Goal: Find specific page/section: Find specific page/section

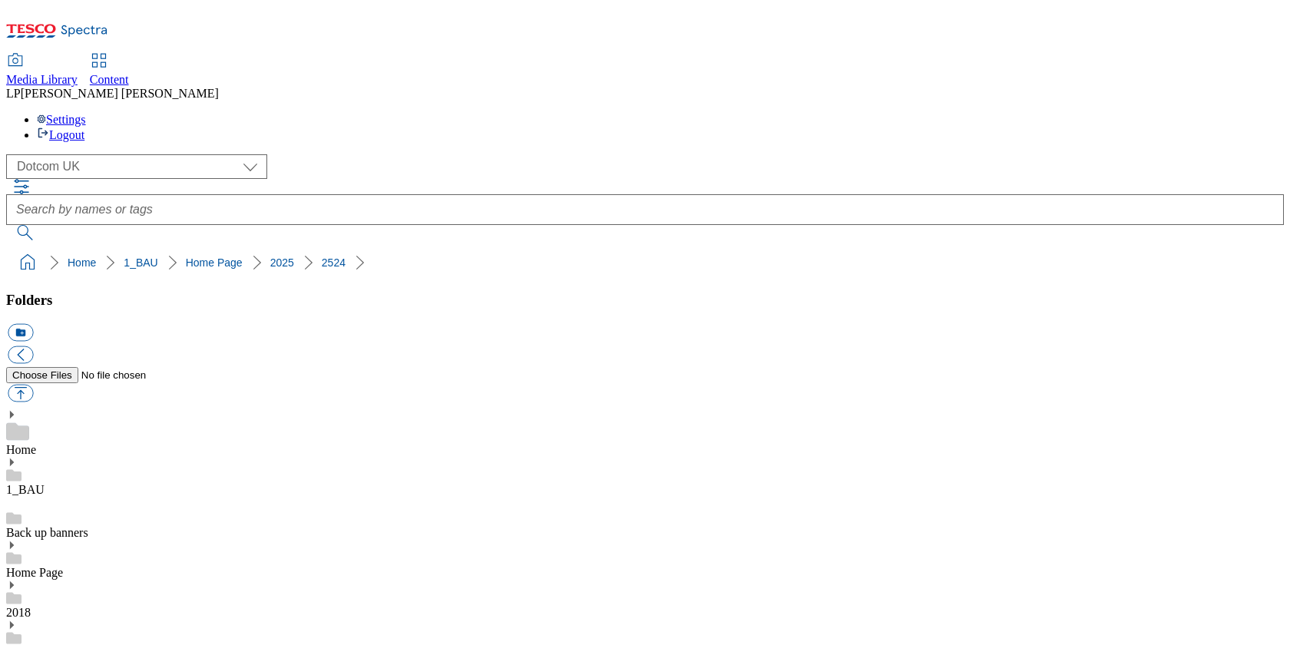
select select "flare-homepage"
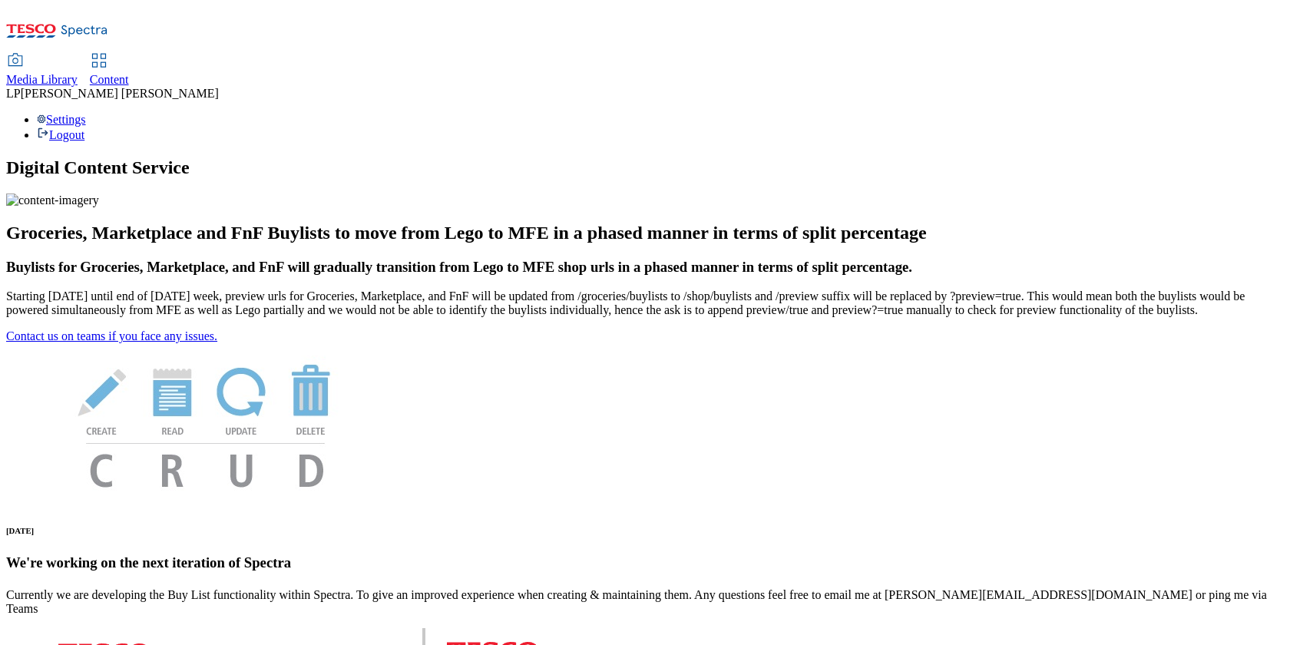
click at [78, 73] on div "Media Library" at bounding box center [41, 80] width 71 height 14
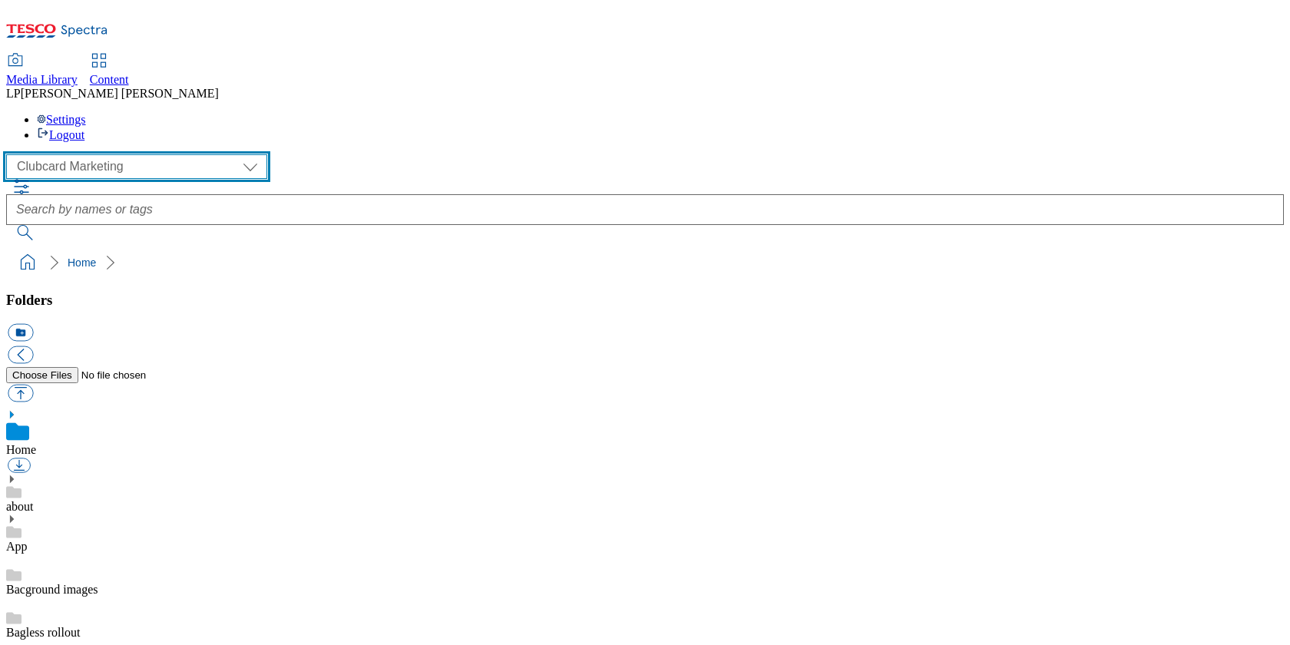
click at [143, 154] on select "Clubcard Marketing Demo Dotcom UK Emails GHS Marketing UK GHS Product UK GHS RO…" at bounding box center [136, 166] width 261 height 25
click at [119, 154] on select "Clubcard Marketing Demo Dotcom UK Emails GHS Marketing UK GHS Product UK GHS RO…" at bounding box center [136, 166] width 261 height 25
select select "flare-ghs-mktg"
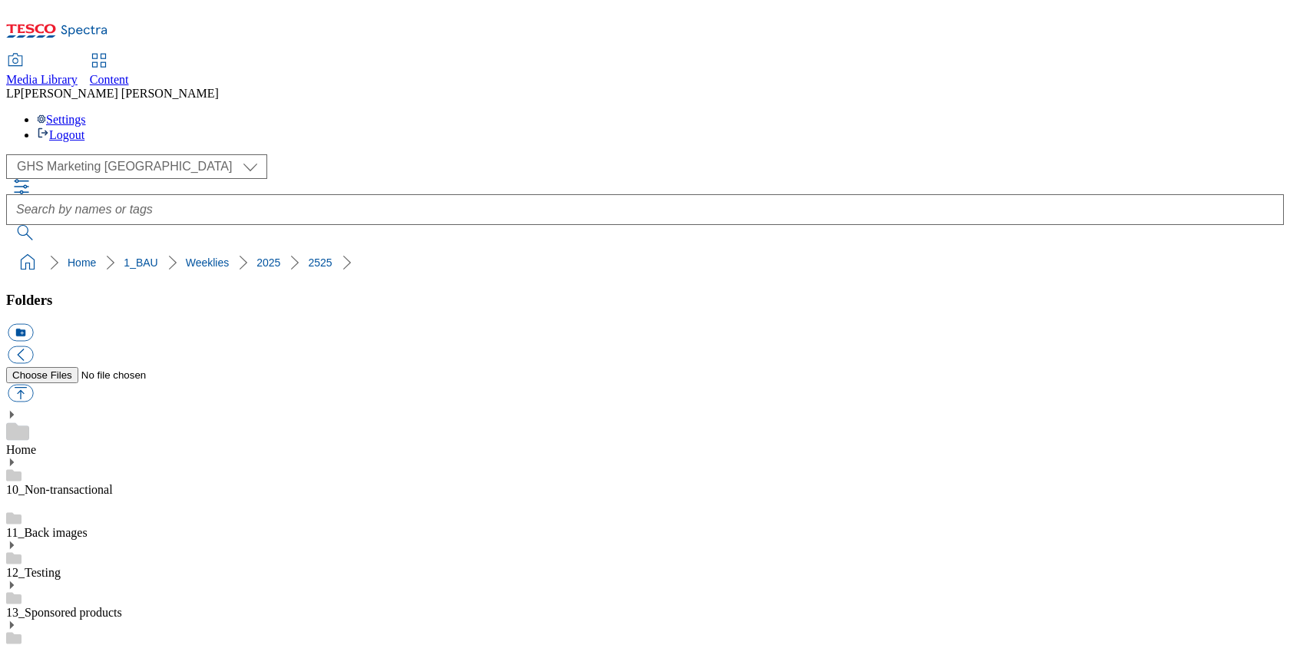
scroll to position [905, 0]
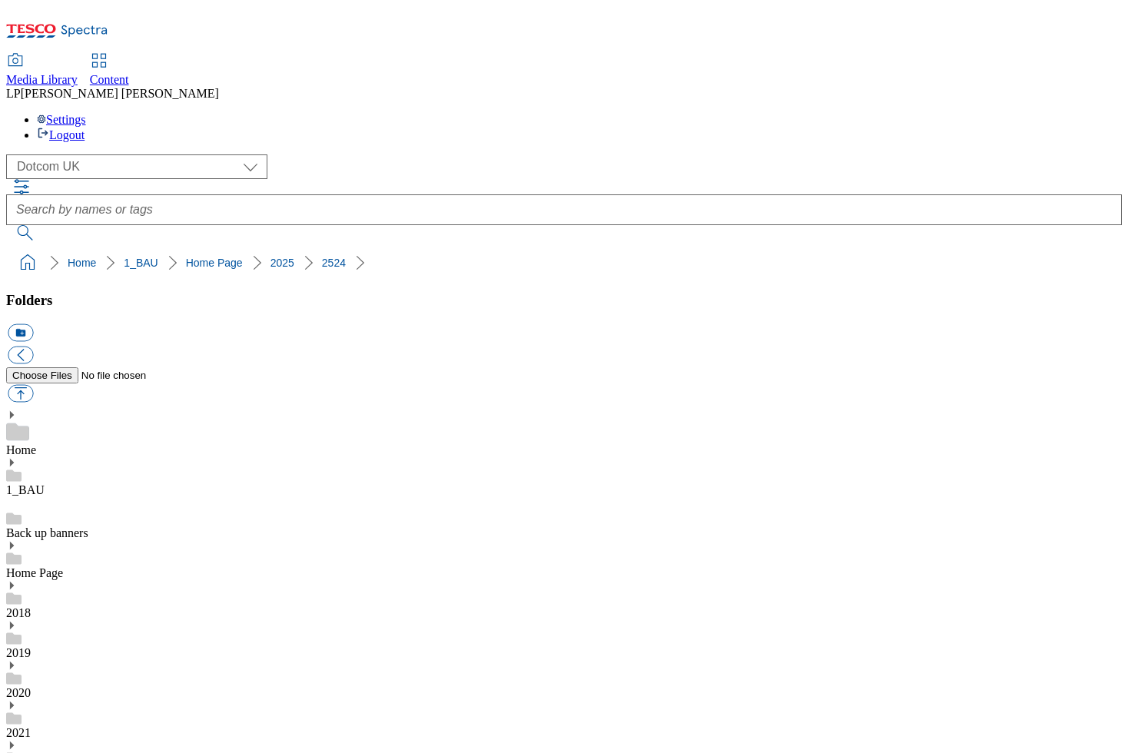
select select "flare-homepage"
